Goal: Transaction & Acquisition: Purchase product/service

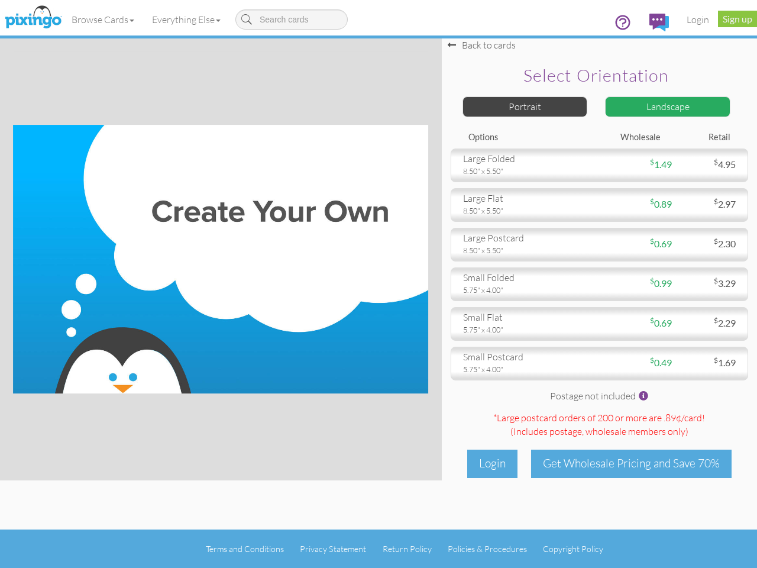
click at [379, 284] on img at bounding box center [220, 259] width 415 height 269
click at [104, 20] on link "Browse Cards" at bounding box center [103, 20] width 80 height 30
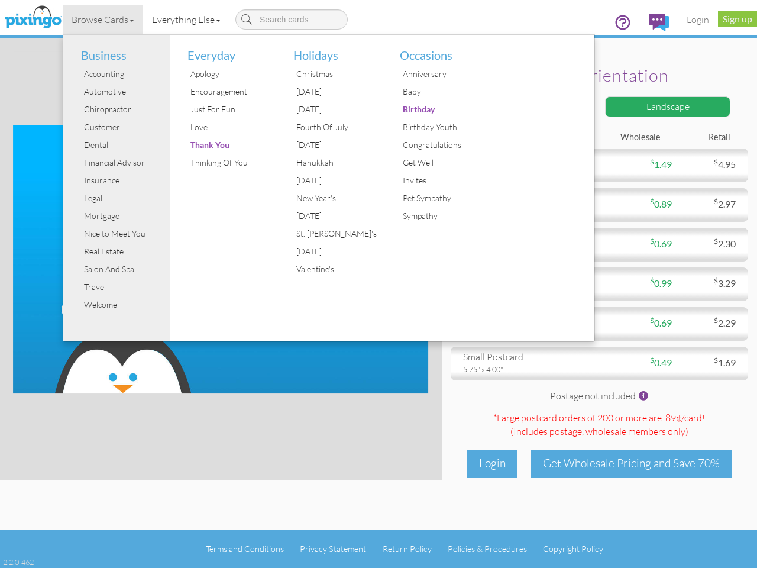
click at [189, 20] on link "Everything Else" at bounding box center [186, 20] width 86 height 30
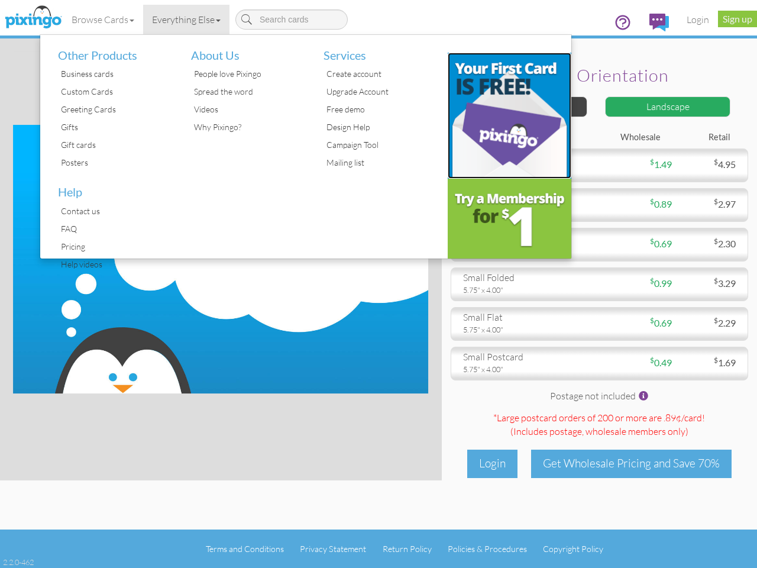
click at [525, 107] on img at bounding box center [510, 116] width 124 height 126
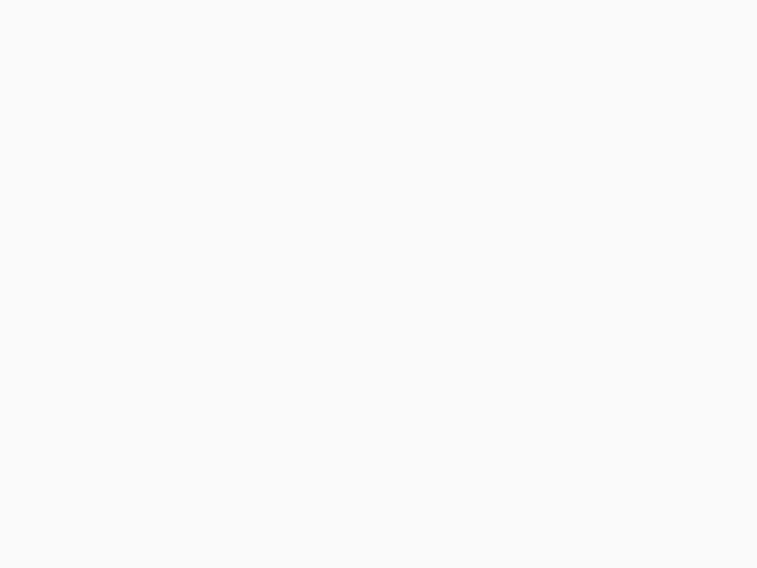
click at [668, 107] on body at bounding box center [378, 284] width 757 height 568
click at [599, 165] on body at bounding box center [378, 284] width 757 height 568
click at [599, 205] on body at bounding box center [378, 284] width 757 height 568
click at [599, 244] on body at bounding box center [378, 284] width 757 height 568
click at [599, 284] on body at bounding box center [378, 284] width 757 height 568
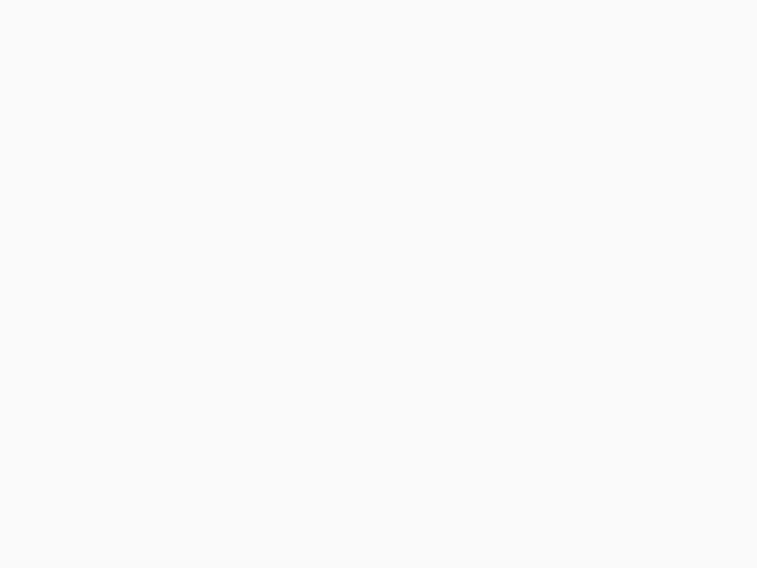
click at [599, 324] on body at bounding box center [378, 284] width 757 height 568
